Goal: Use online tool/utility: Utilize a website feature to perform a specific function

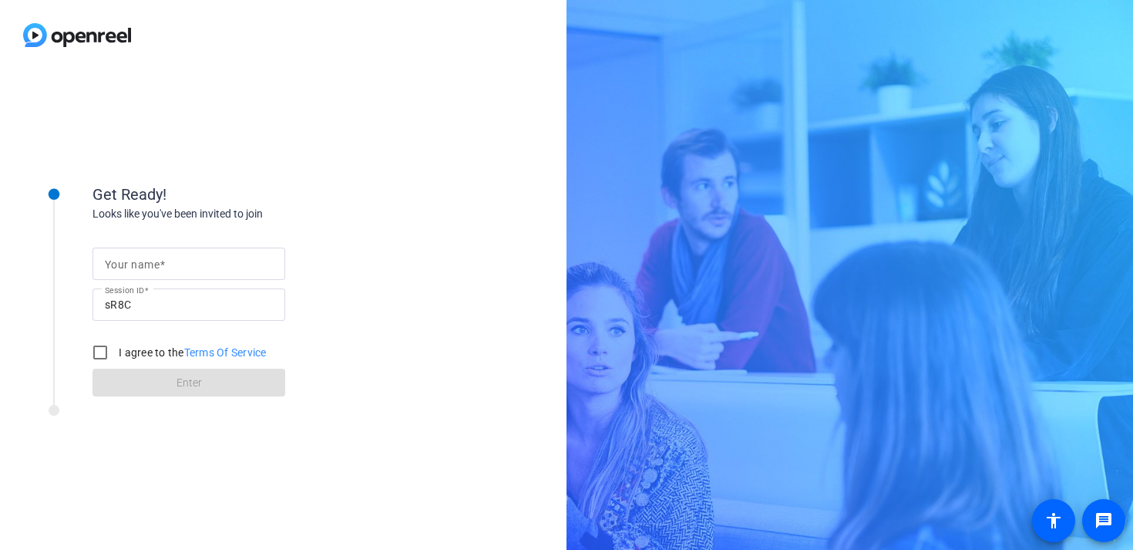
click at [187, 268] on input "Your name" at bounding box center [189, 263] width 168 height 19
type input "[PERSON_NAME]"
click at [97, 354] on input "I agree to the Terms Of Service" at bounding box center [100, 352] width 31 height 31
checkbox input "true"
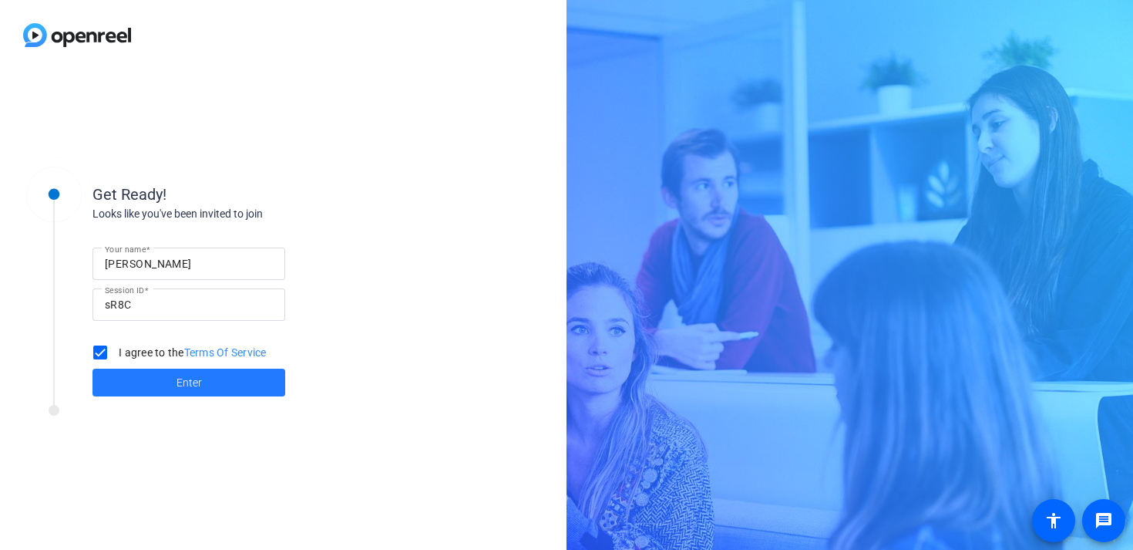
click at [183, 384] on span "Enter" at bounding box center [189, 383] width 25 height 16
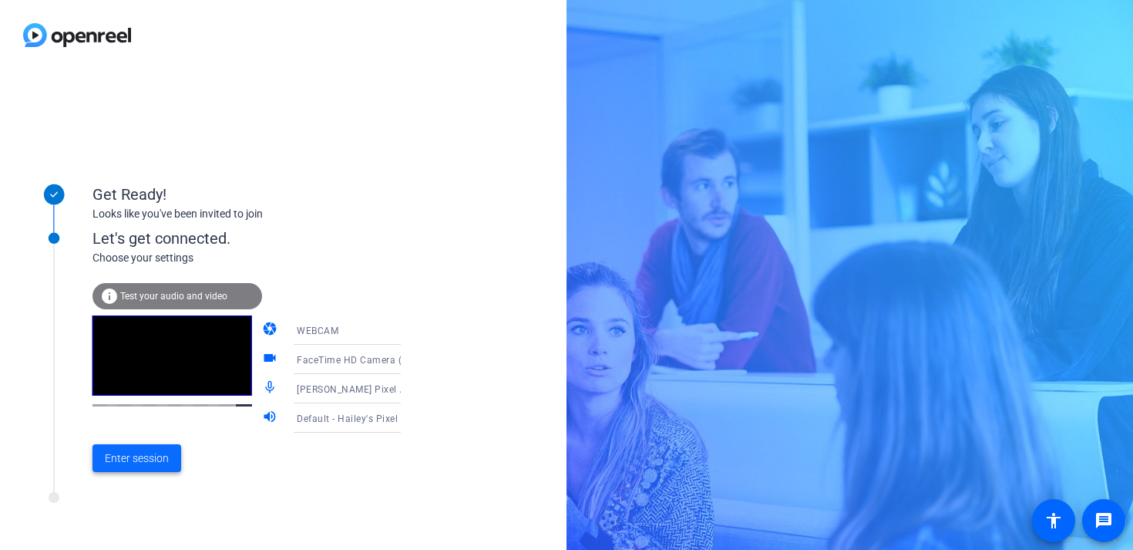
click at [143, 455] on span "Enter session" at bounding box center [137, 458] width 64 height 16
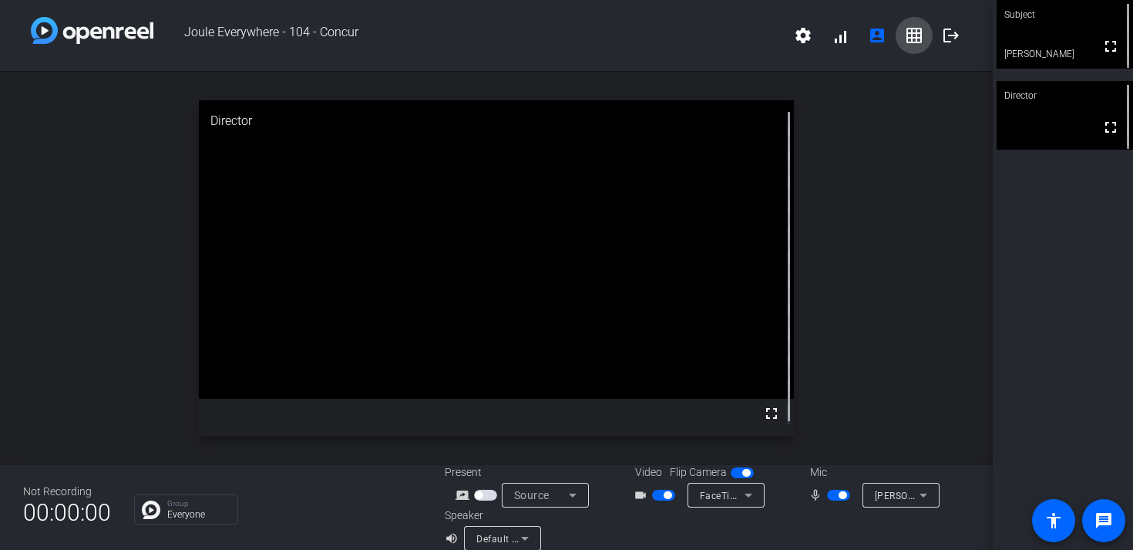
click at [905, 39] on mat-icon "grid_on" at bounding box center [914, 35] width 19 height 19
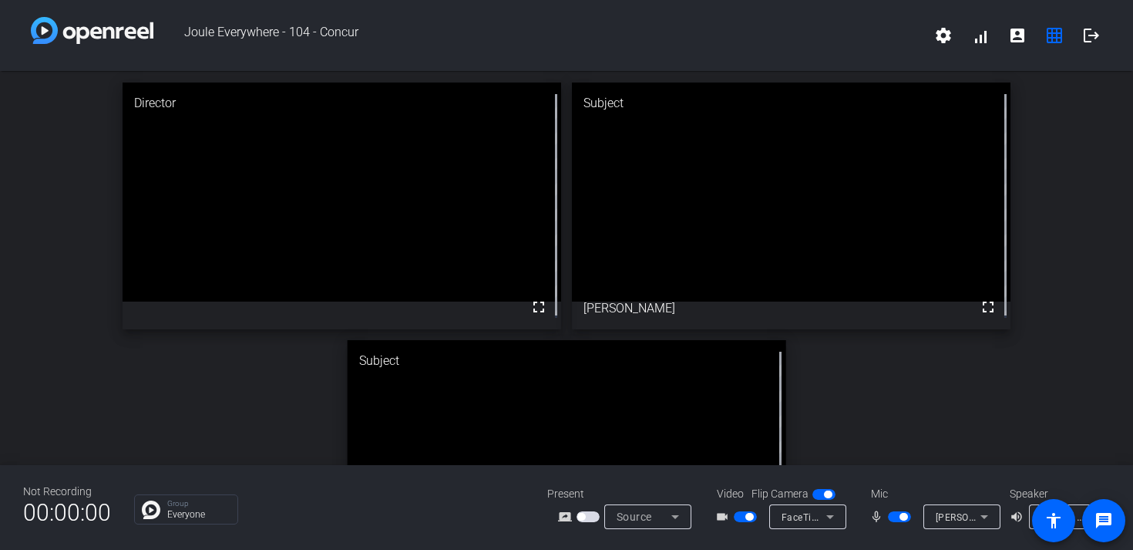
click at [998, 448] on div "Director fullscreen Subject fullscreen [PERSON_NAME] Subject fullscreen [PERSON…" at bounding box center [566, 334] width 1133 height 527
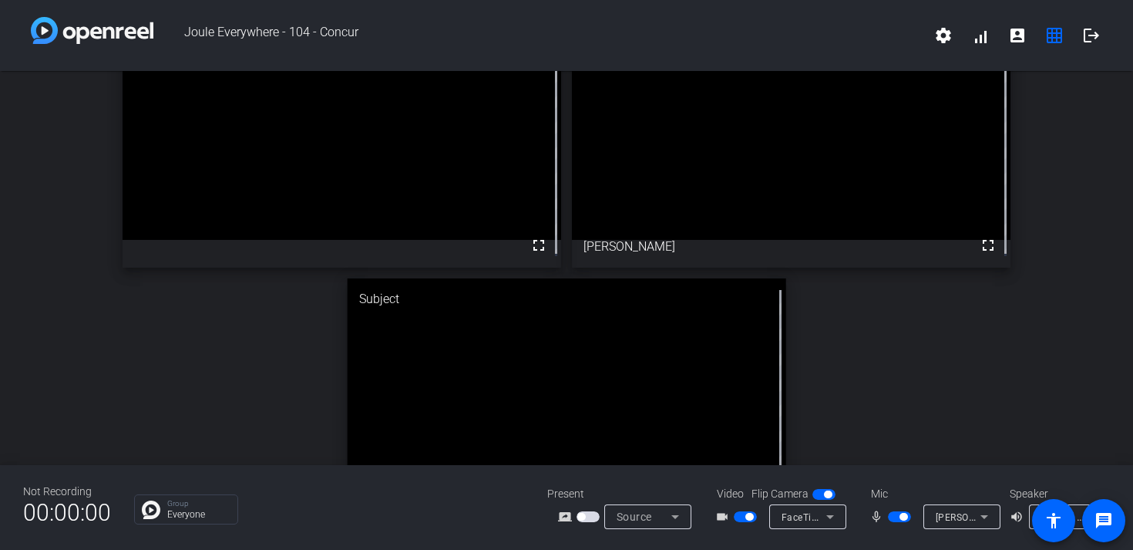
scroll to position [54, 0]
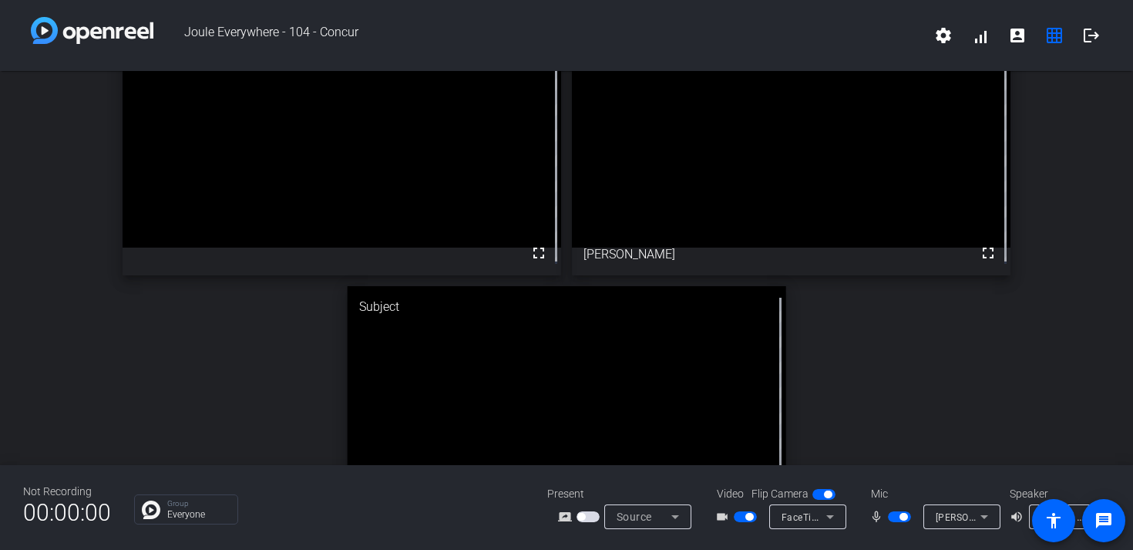
click at [901, 513] on span "button" at bounding box center [904, 517] width 8 height 8
click at [905, 519] on span "button" at bounding box center [899, 516] width 23 height 11
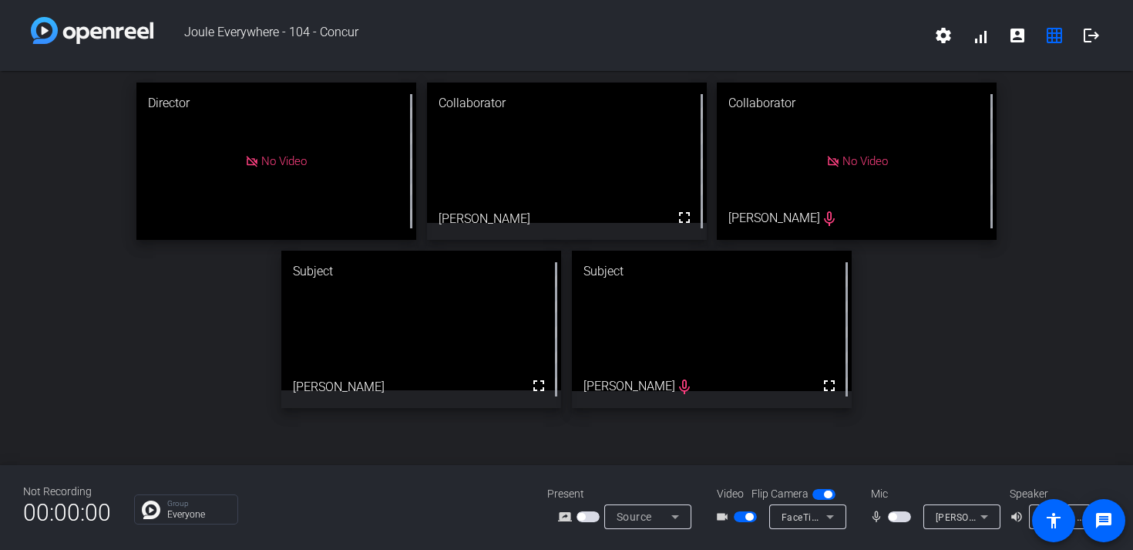
scroll to position [0, 0]
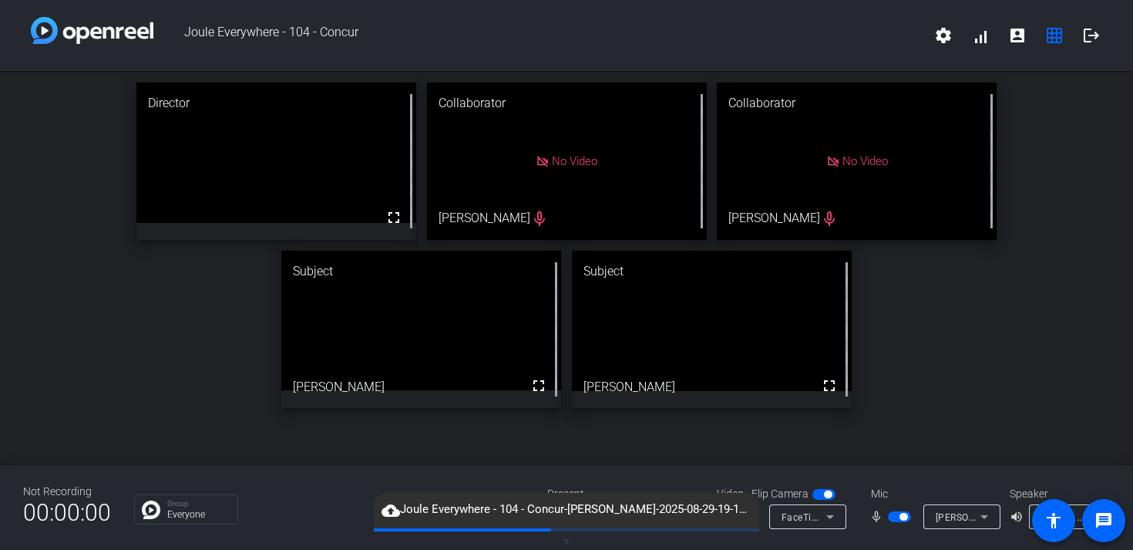
click at [1039, 379] on div "Director fullscreen Collaborator No Video [PERSON_NAME] mic_none Collaborator N…" at bounding box center [566, 245] width 1133 height 348
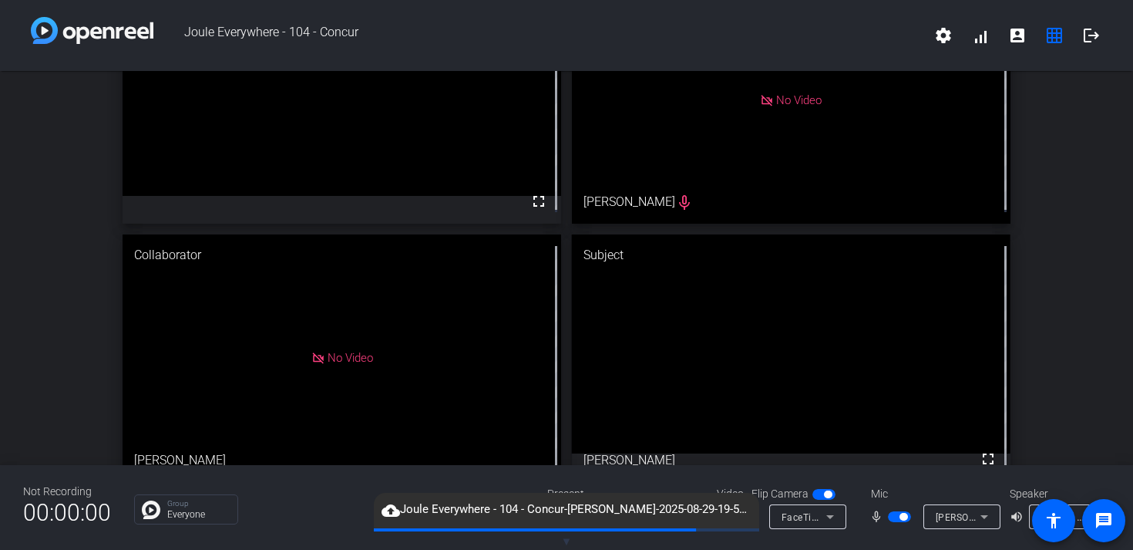
scroll to position [103, 0]
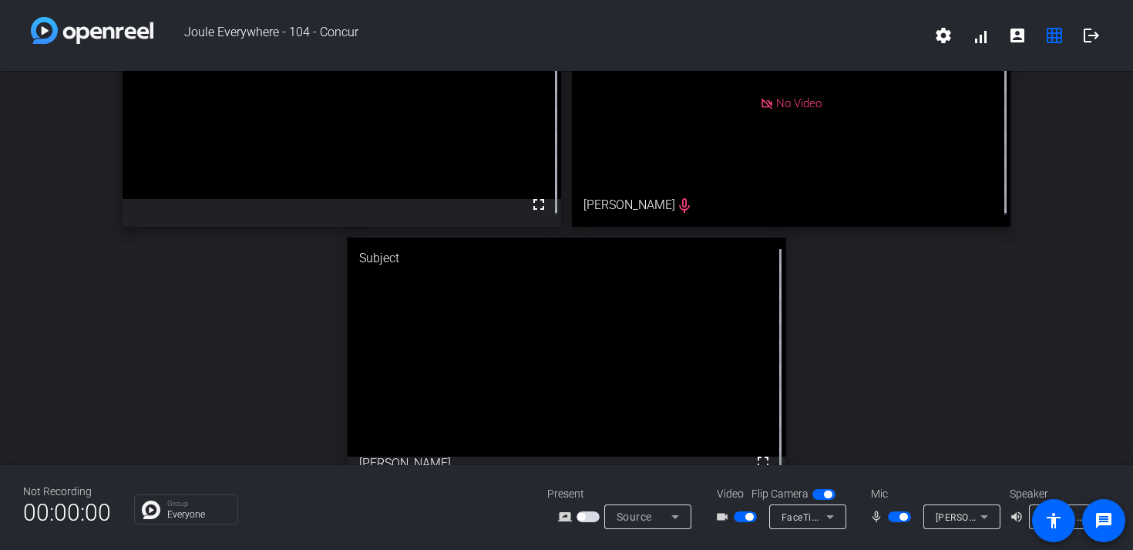
click at [955, 352] on div "Director fullscreen Collaborator No Video [PERSON_NAME] mic_none Subject fullsc…" at bounding box center [566, 231] width 1133 height 527
click at [1093, 39] on mat-icon "logout" at bounding box center [1091, 35] width 19 height 19
